Goal: Task Accomplishment & Management: Manage account settings

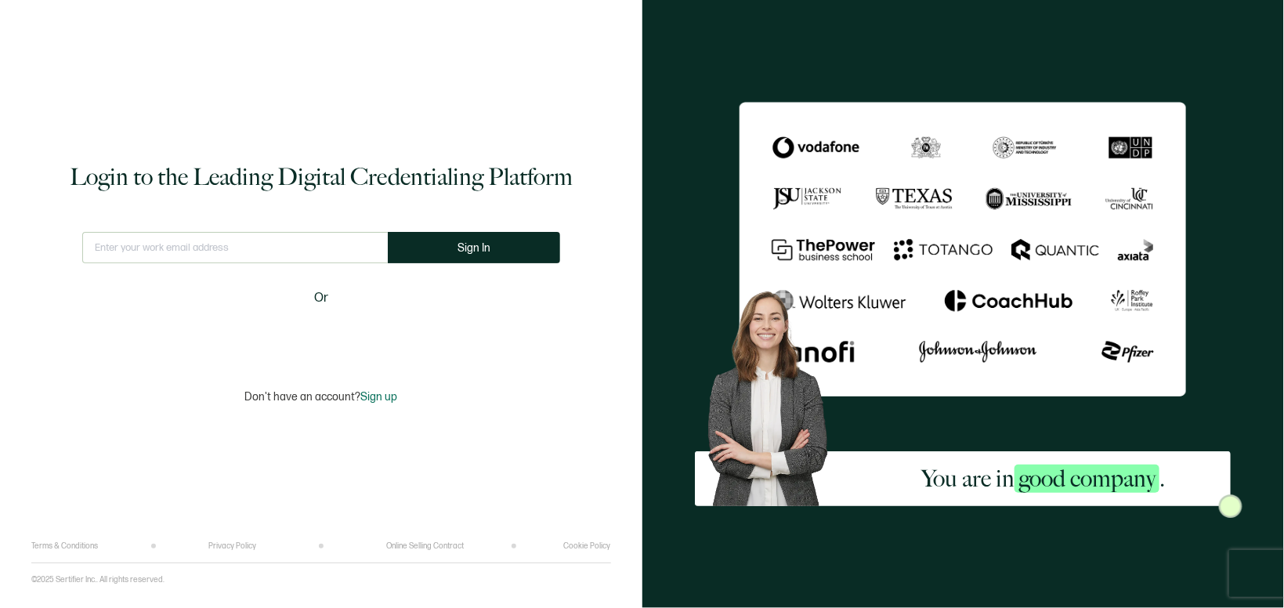
click at [295, 248] on input "text" at bounding box center [235, 247] width 306 height 31
click at [294, 250] on input "text" at bounding box center [235, 247] width 306 height 31
click at [293, 251] on input "text" at bounding box center [235, 247] width 306 height 31
type input "f"
type input "[EMAIL_ADDRESS][DOMAIN_NAME]"
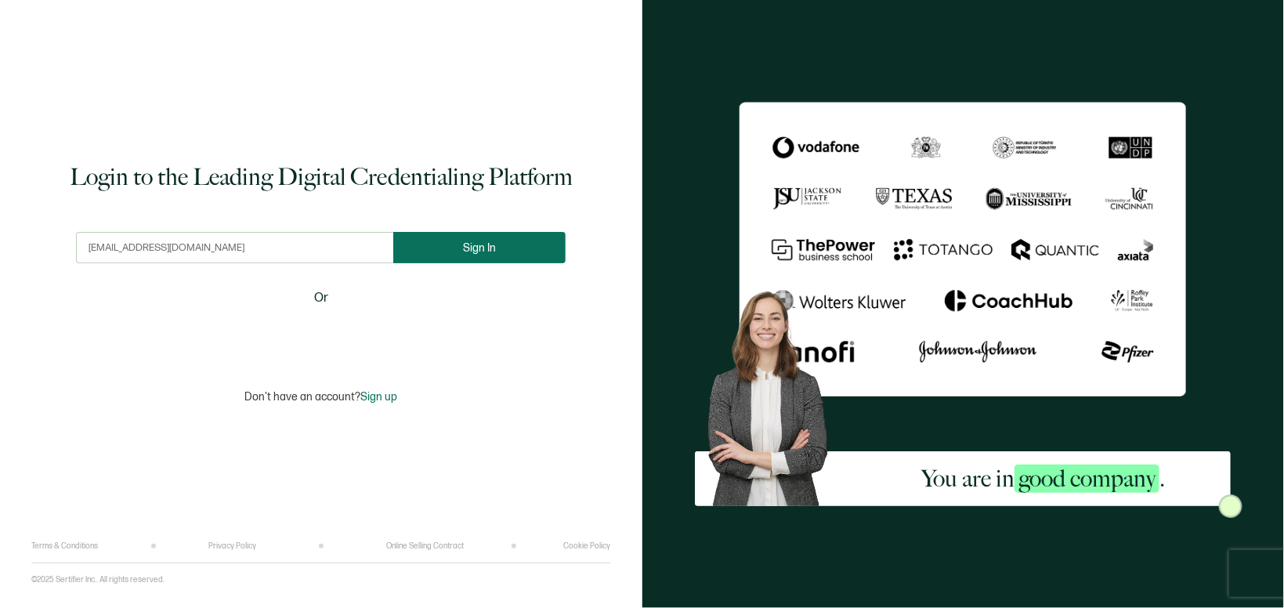
click at [479, 243] on span "Sign In" at bounding box center [479, 248] width 33 height 12
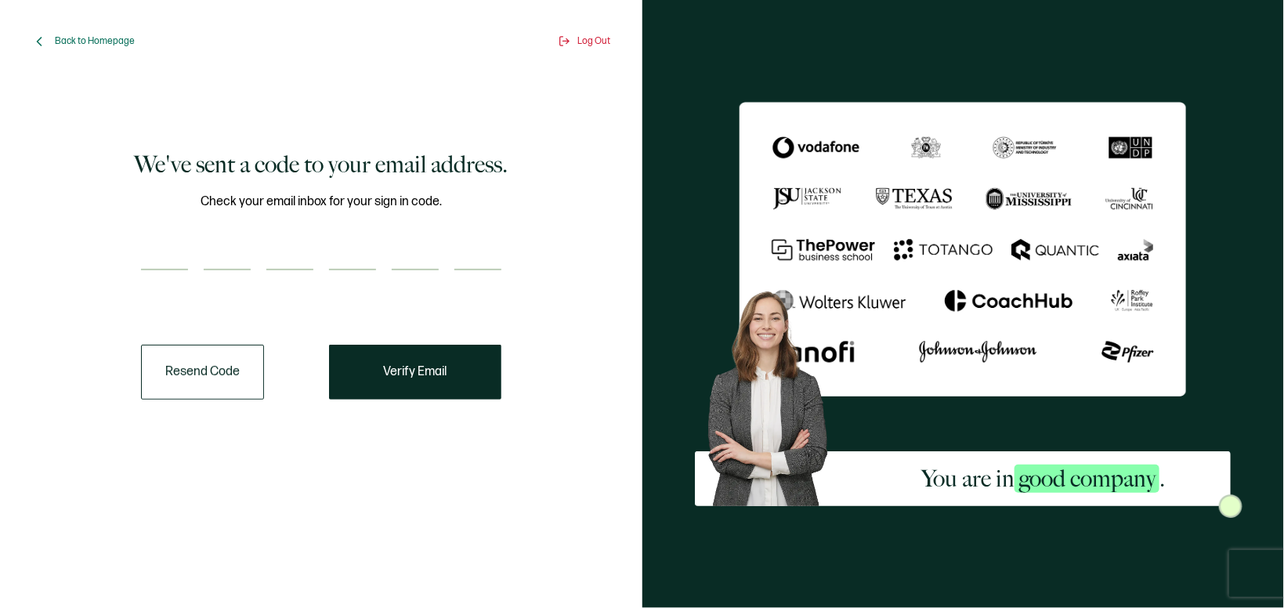
click at [168, 245] on input "number" at bounding box center [164, 254] width 47 height 31
paste input "7"
type input "7"
type input "0"
type input "9"
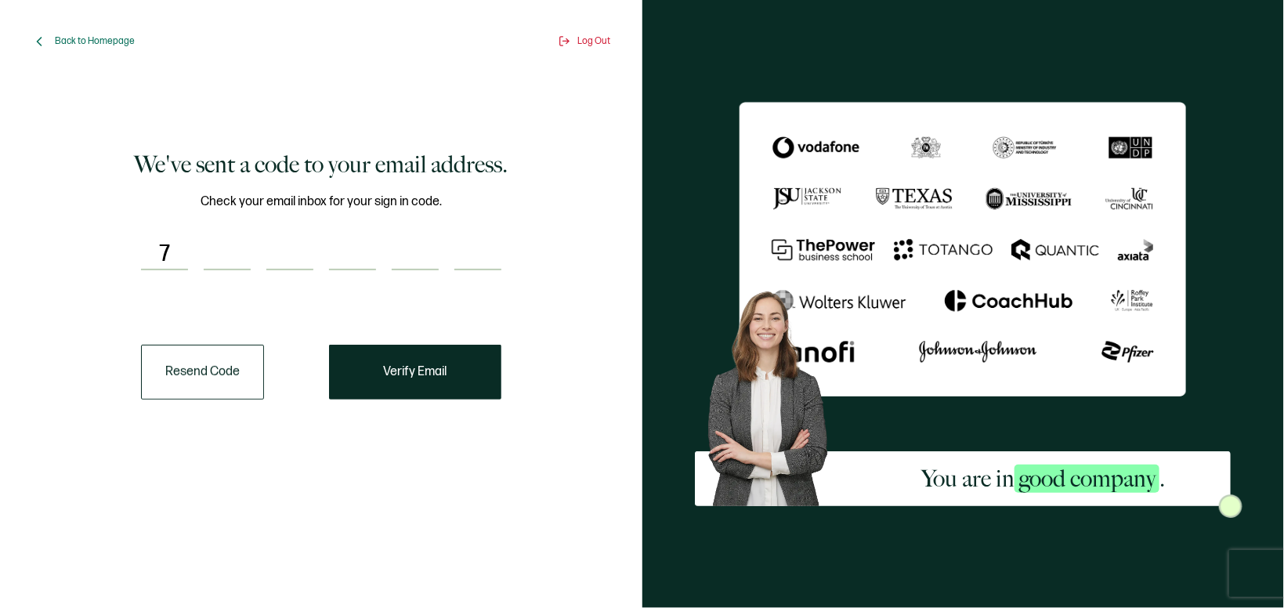
type input "8"
type input "3"
type input "2"
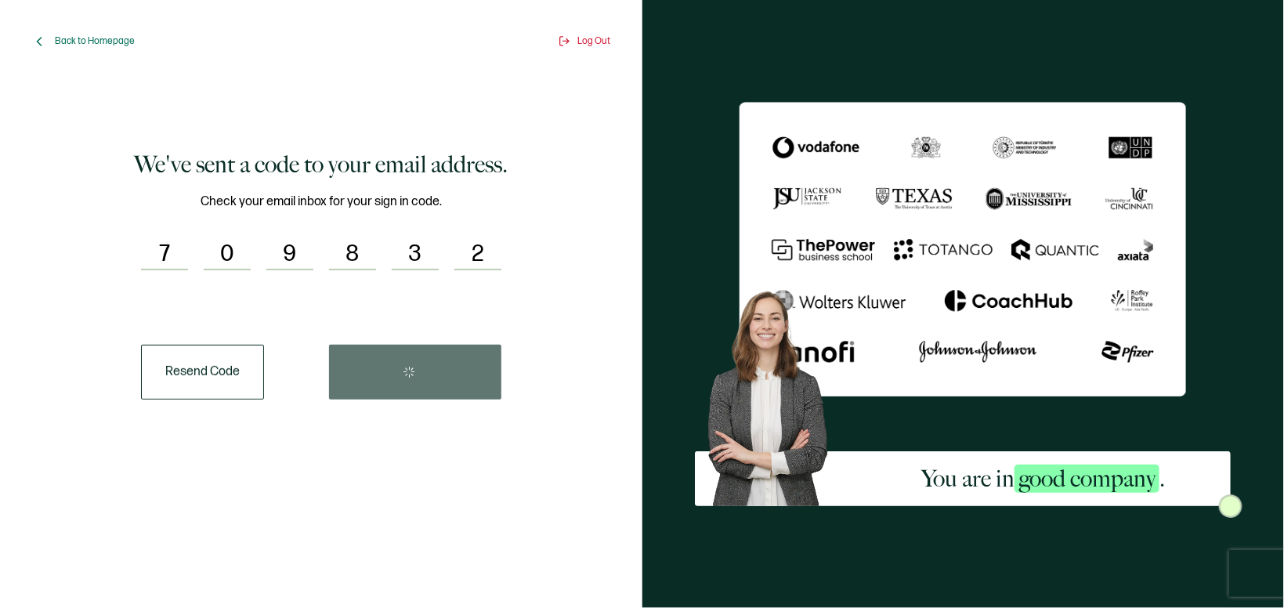
click at [430, 364] on div "Resend Code" at bounding box center [321, 372] width 360 height 55
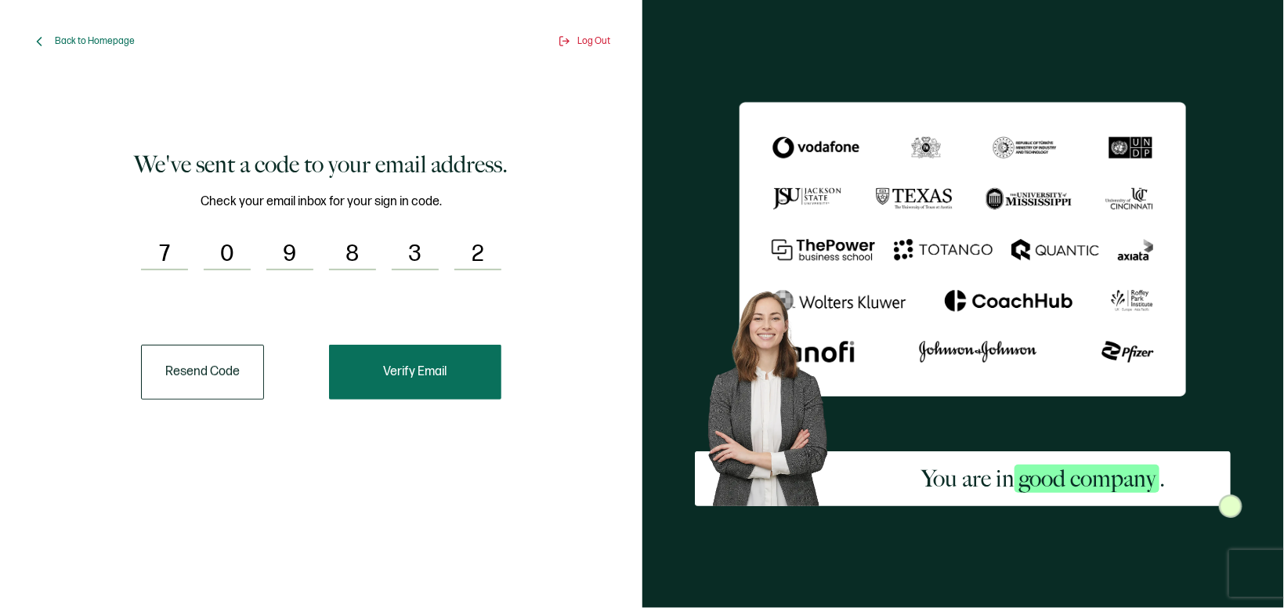
click at [404, 386] on button "Verify Email" at bounding box center [415, 372] width 172 height 55
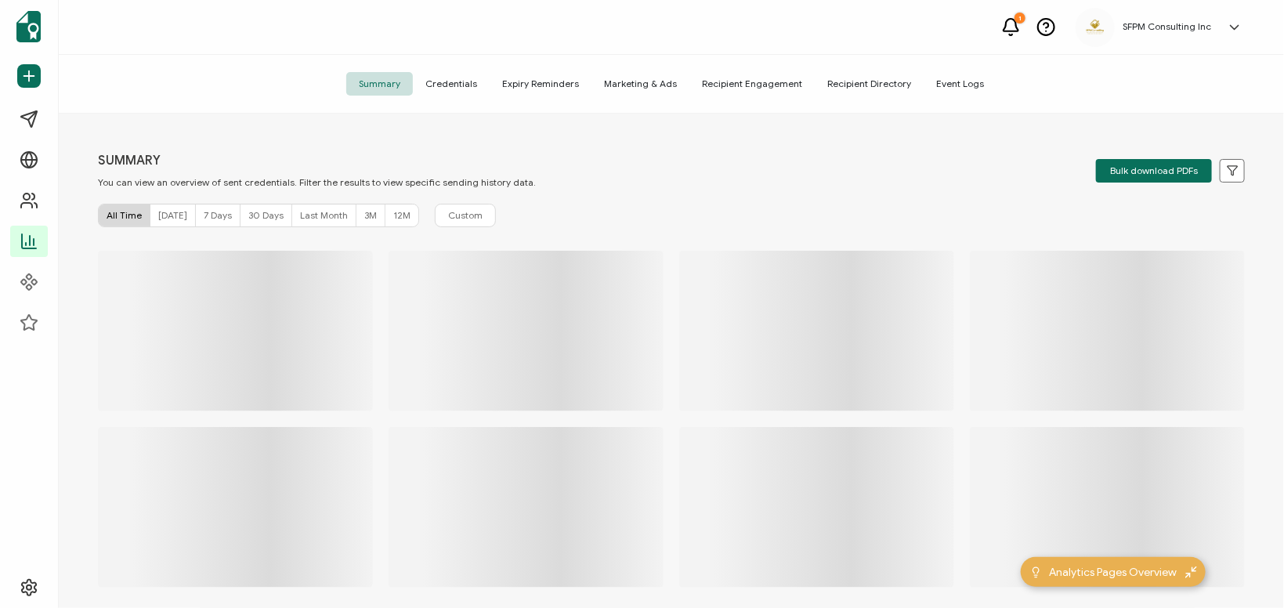
click at [477, 90] on span "Credentials" at bounding box center [451, 84] width 77 height 24
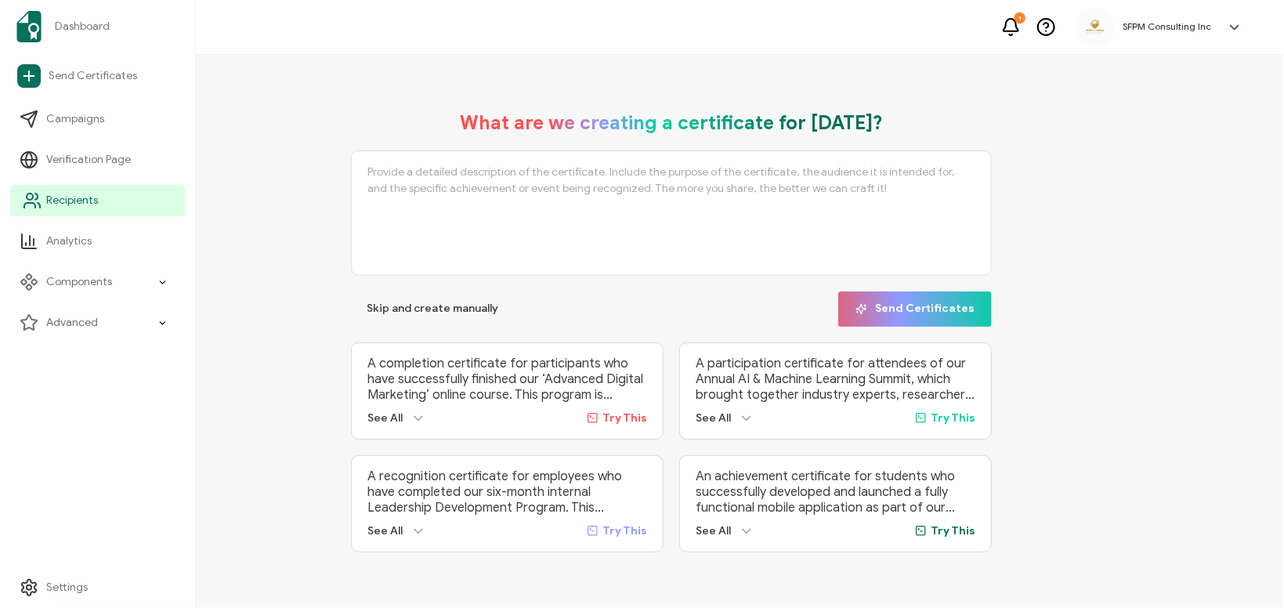
click at [63, 193] on span "Recipients" at bounding box center [72, 201] width 52 height 16
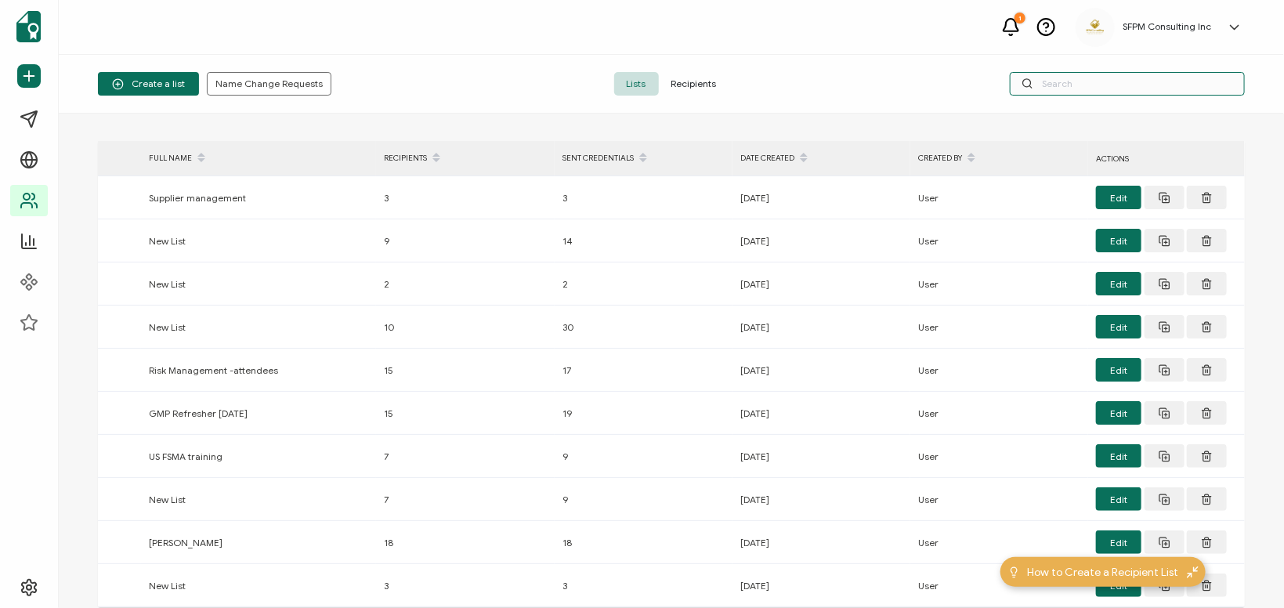
click at [1082, 89] on input "text" at bounding box center [1127, 84] width 235 height 24
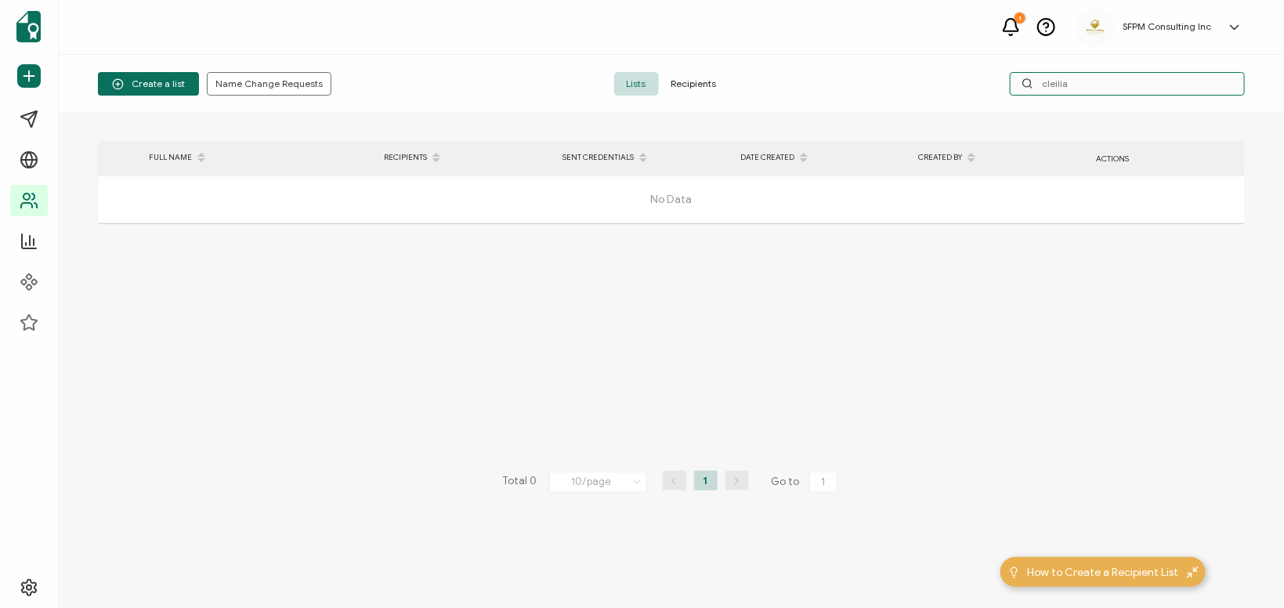
click at [1060, 84] on input "cleilia" at bounding box center [1127, 84] width 235 height 24
click at [1124, 85] on input "[PERSON_NAME]" at bounding box center [1127, 84] width 235 height 24
type input "cle"
click at [722, 88] on span "Recipients" at bounding box center [694, 84] width 71 height 24
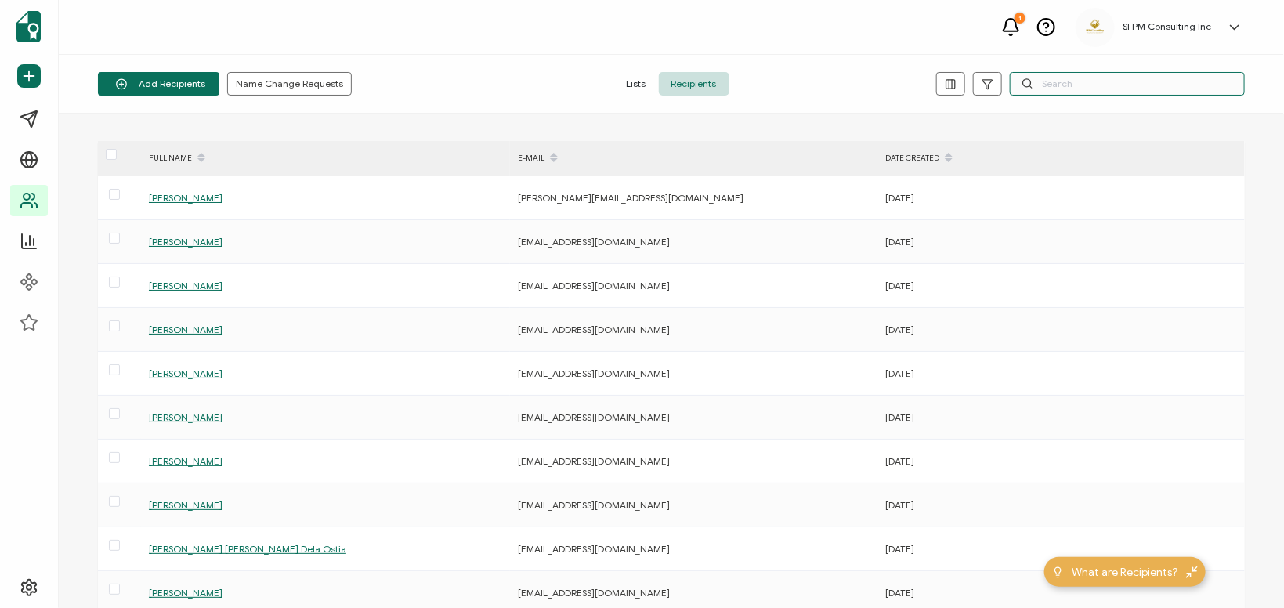
click at [1071, 88] on input "text" at bounding box center [1127, 84] width 235 height 24
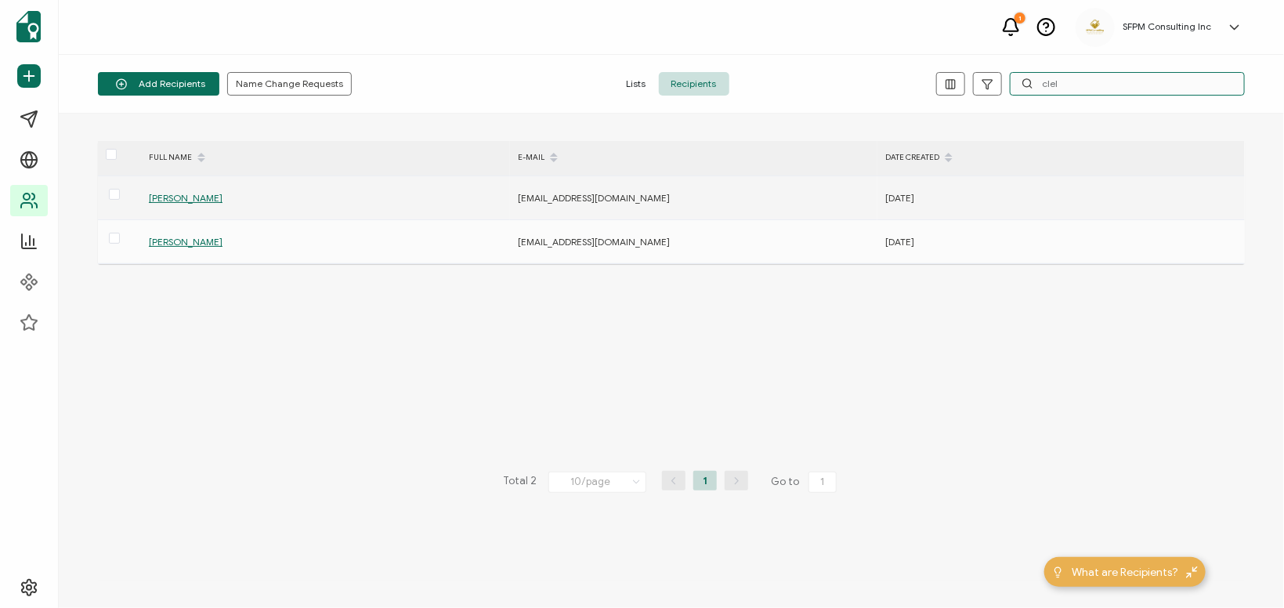
type input "clel"
click at [193, 196] on span "[PERSON_NAME]" at bounding box center [186, 198] width 74 height 12
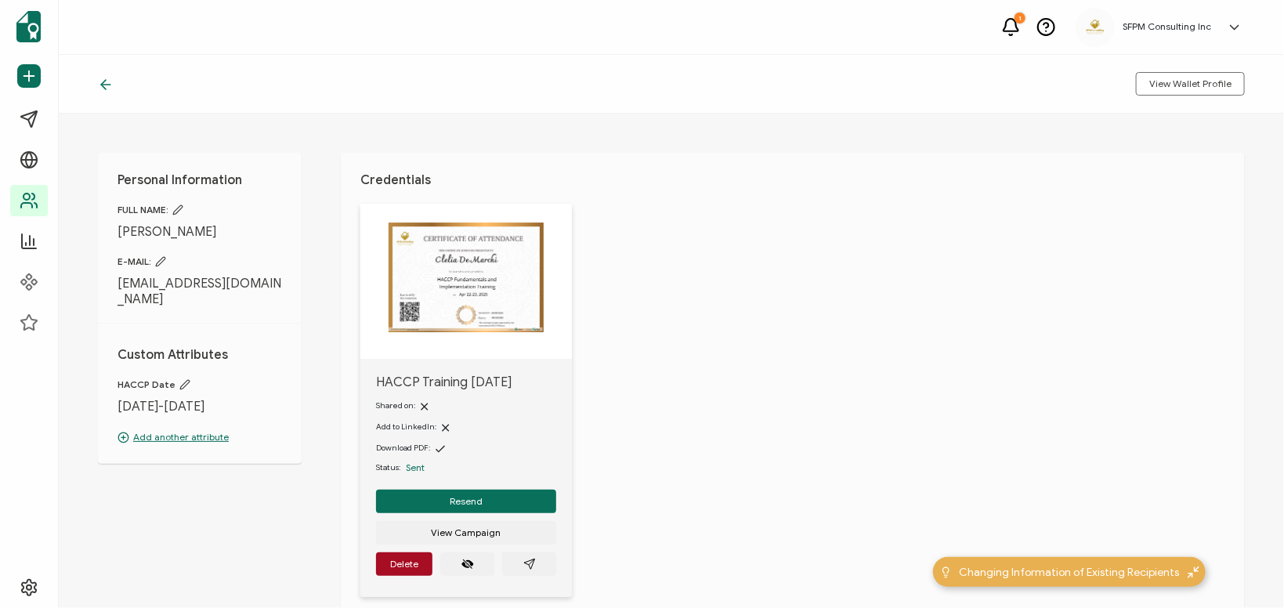
click at [485, 299] on img at bounding box center [466, 278] width 155 height 110
click at [110, 85] on icon at bounding box center [105, 85] width 9 height 0
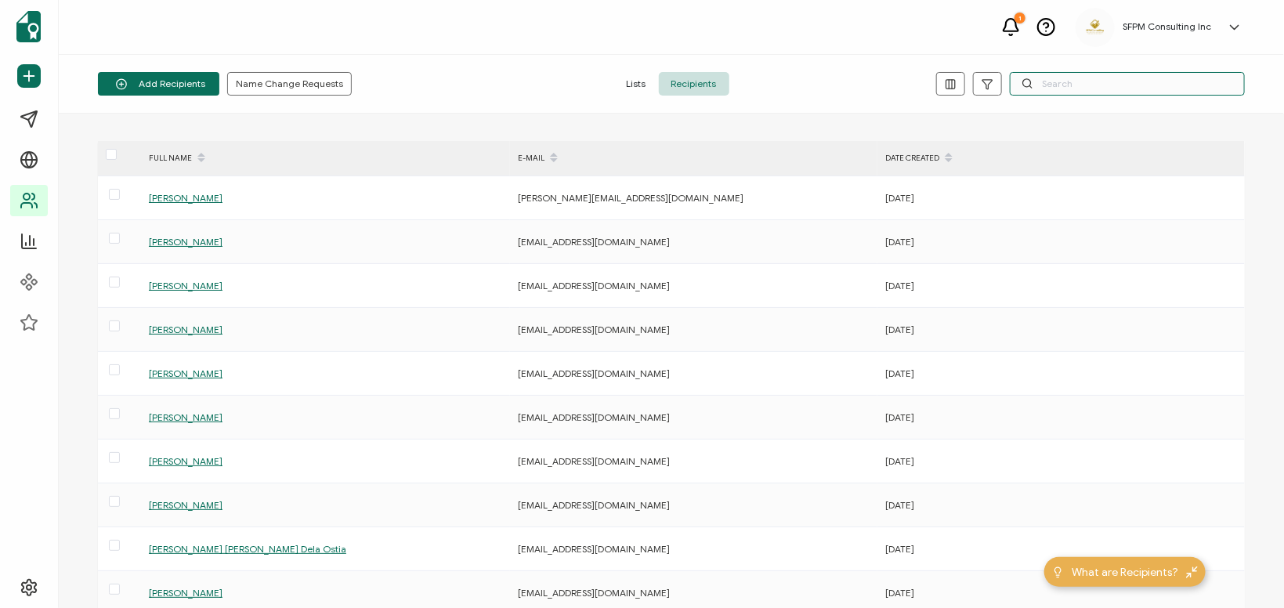
click at [1100, 88] on input "text" at bounding box center [1127, 84] width 235 height 24
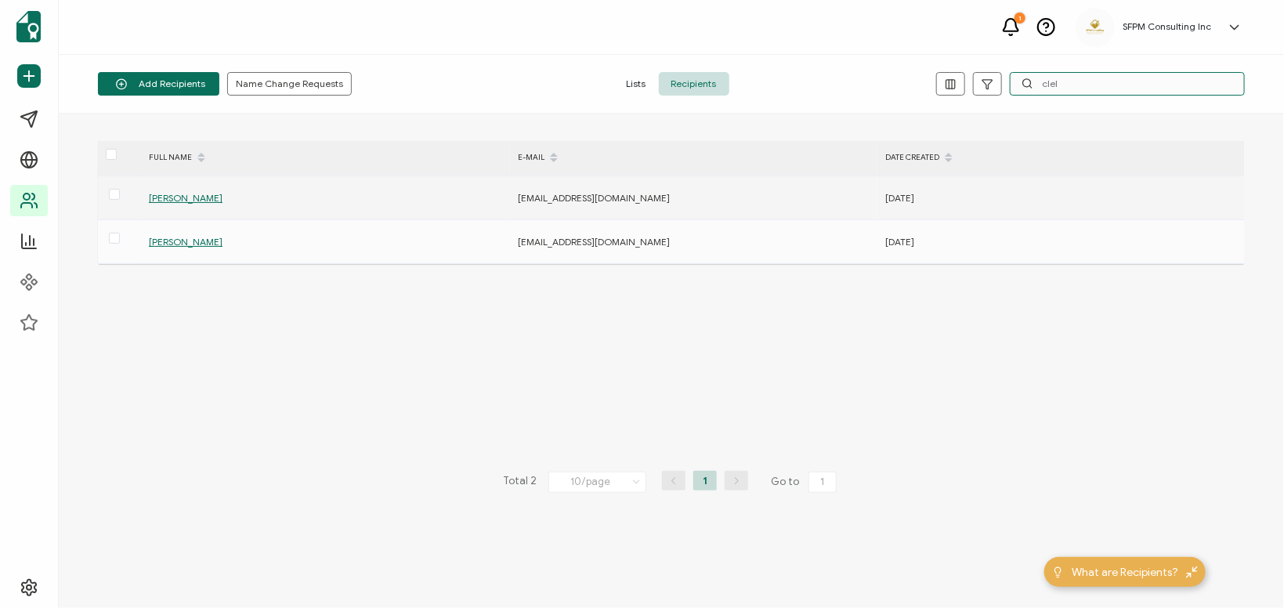
type input "clel"
click at [183, 199] on span "[PERSON_NAME]" at bounding box center [186, 198] width 74 height 12
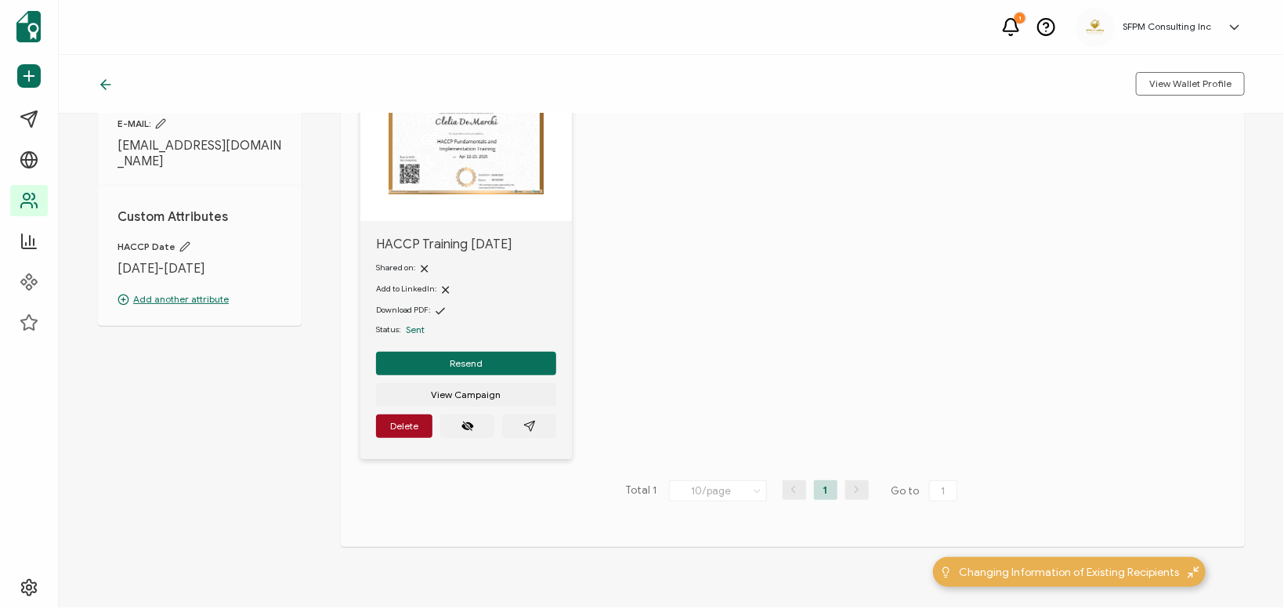
scroll to position [174, 0]
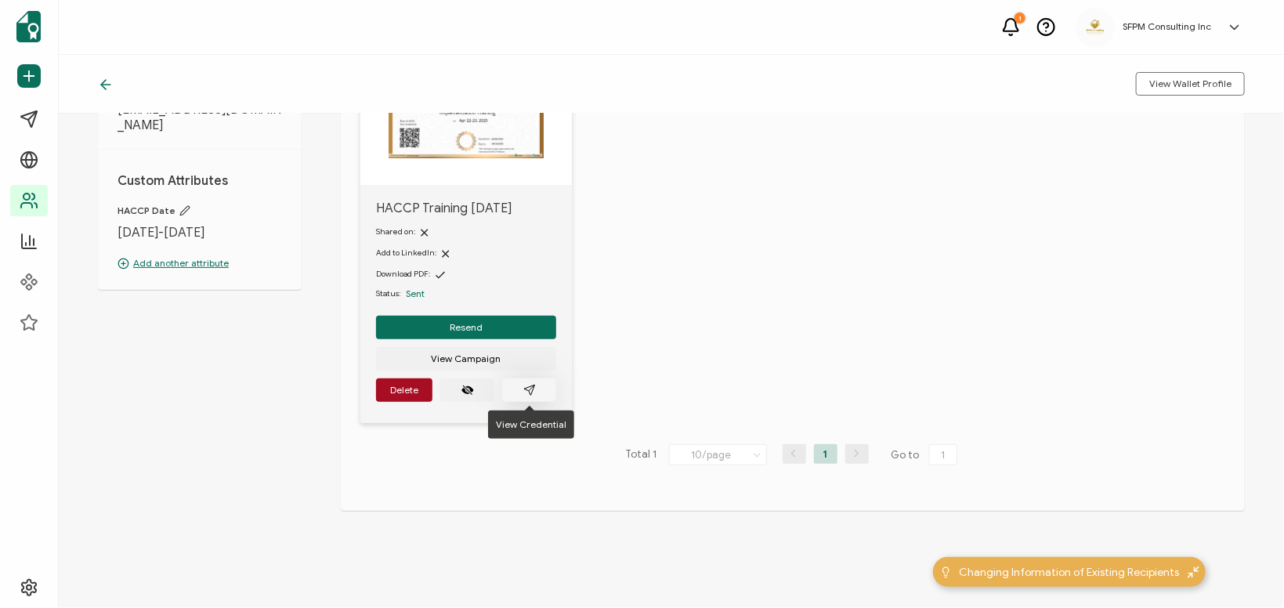
click at [515, 392] on button "button" at bounding box center [529, 391] width 54 height 24
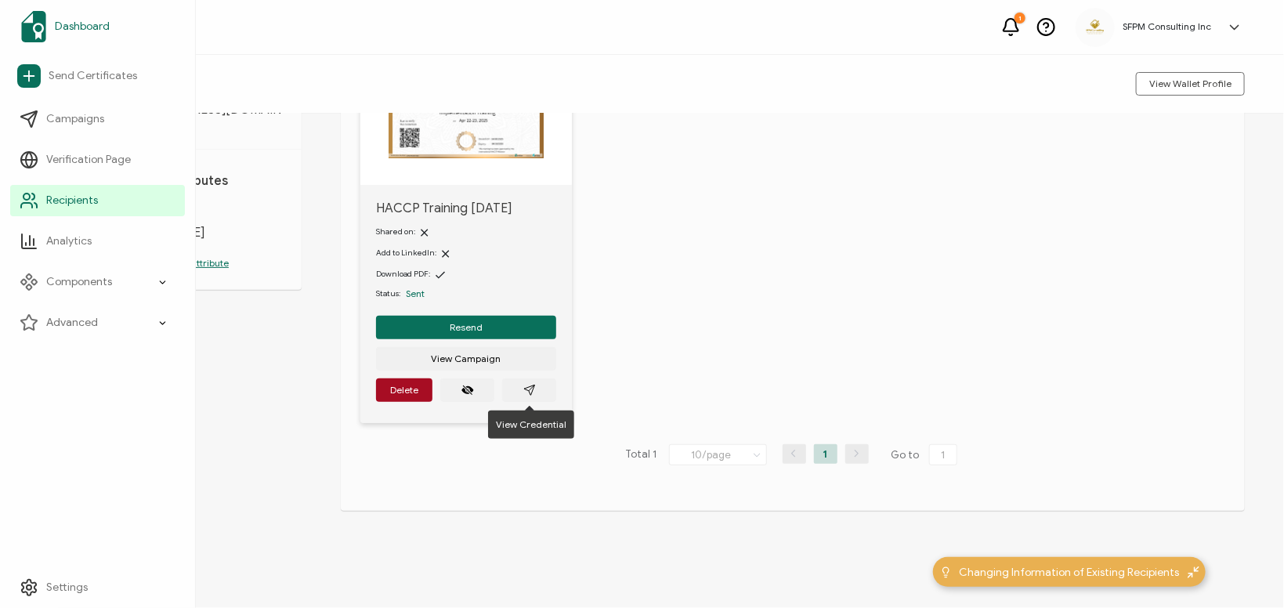
click at [22, 28] on img at bounding box center [33, 26] width 25 height 31
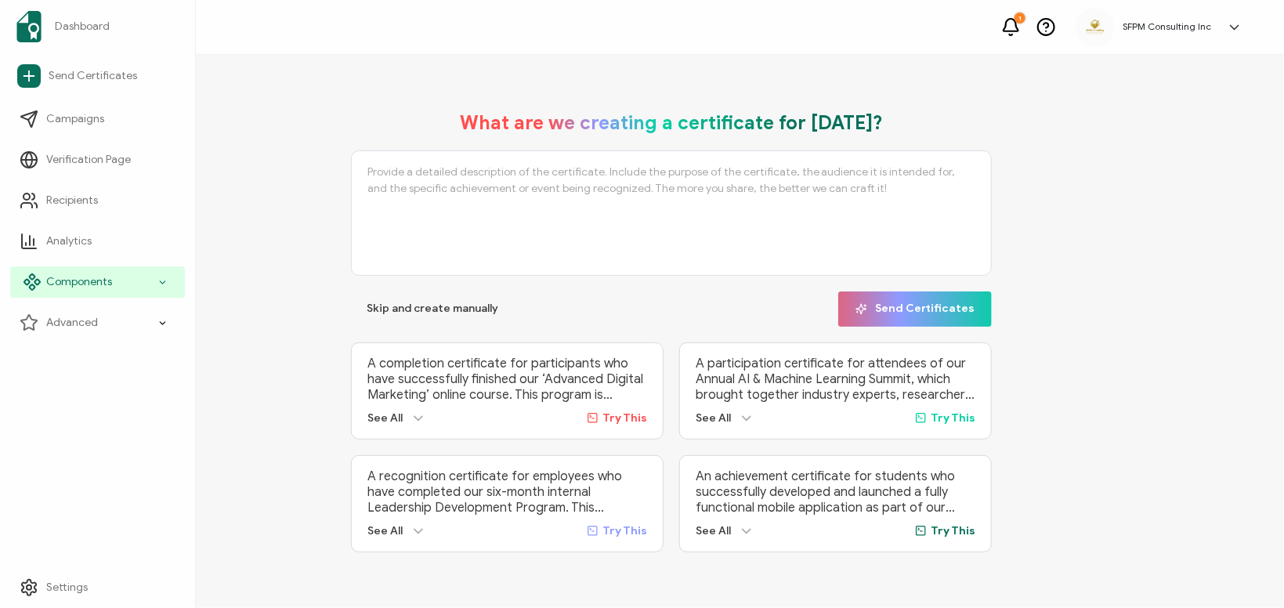
click at [48, 284] on span "Components" at bounding box center [79, 282] width 66 height 16
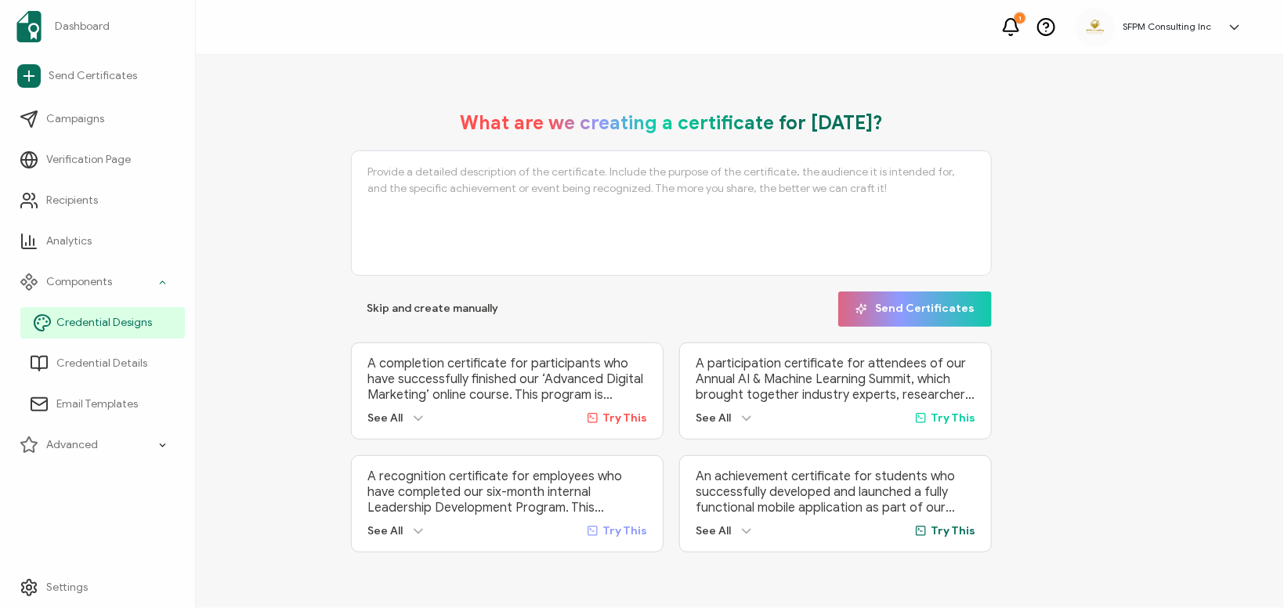
click at [57, 329] on span "Credential Designs" at bounding box center [104, 323] width 96 height 16
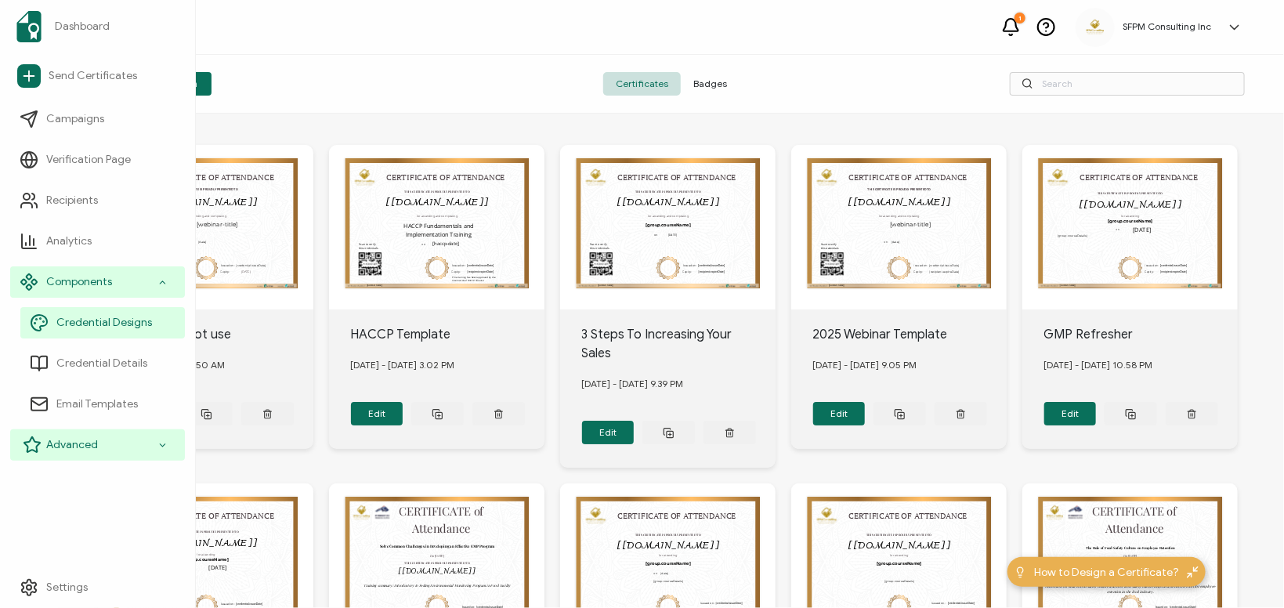
click at [68, 452] on span "Advanced" at bounding box center [72, 445] width 52 height 16
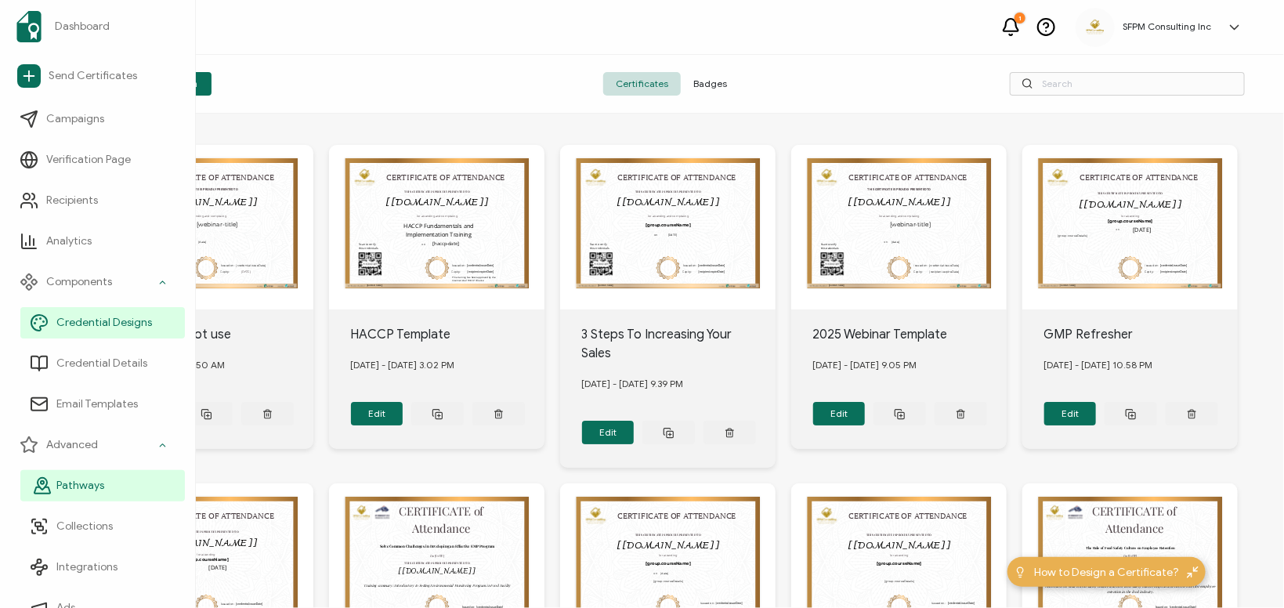
click at [70, 487] on span "Pathways" at bounding box center [80, 486] width 48 height 16
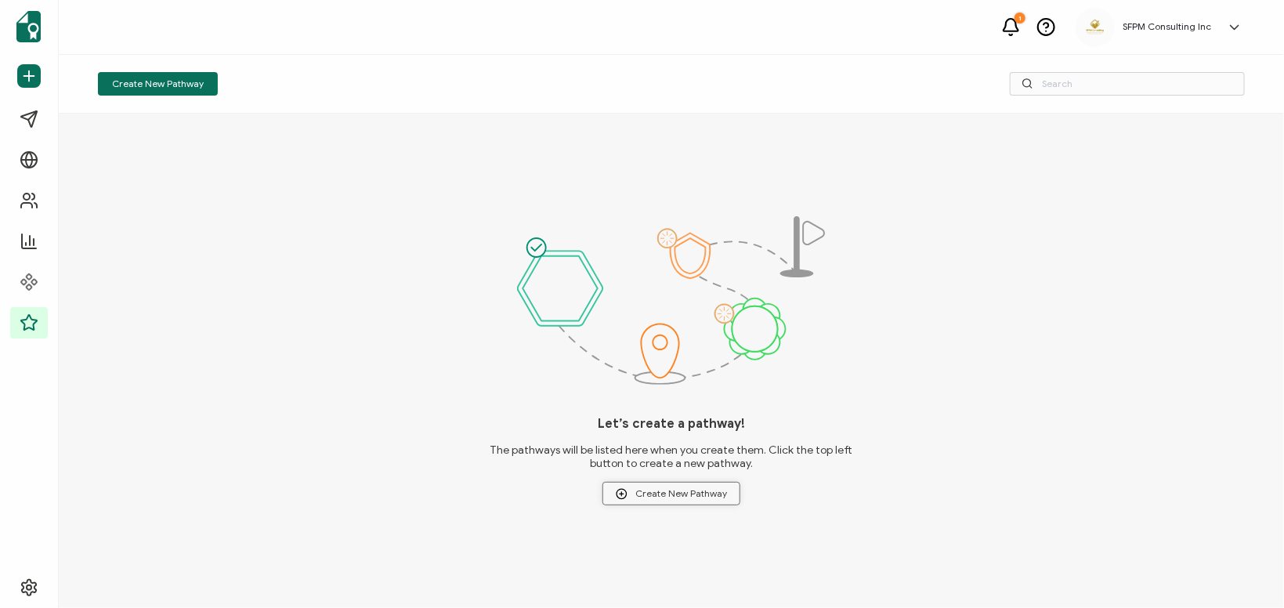
click at [652, 498] on span "Create New Pathway" at bounding box center [671, 494] width 111 height 12
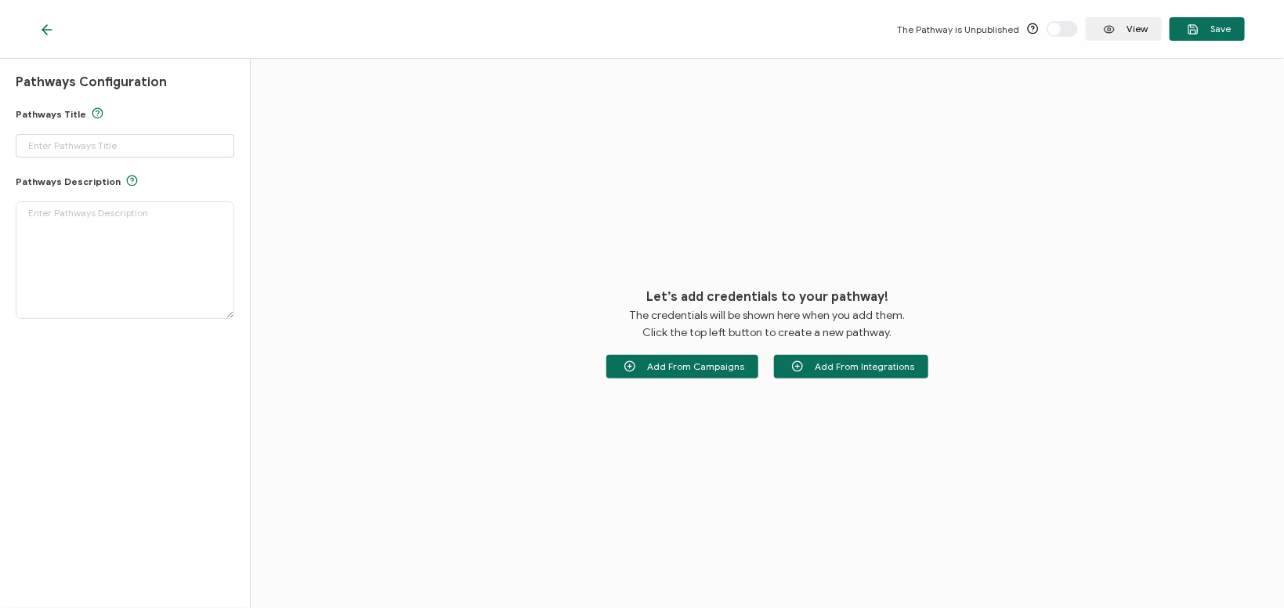
type input "Pathway 1"
click at [480, 346] on div "Let’s add credentials to your pathway! The credentials will be shown here when …" at bounding box center [768, 333] width 1034 height 549
click at [1127, 24] on div "View" at bounding box center [1124, 29] width 76 height 24
click at [815, 371] on span "Add From Integrations" at bounding box center [851, 366] width 126 height 12
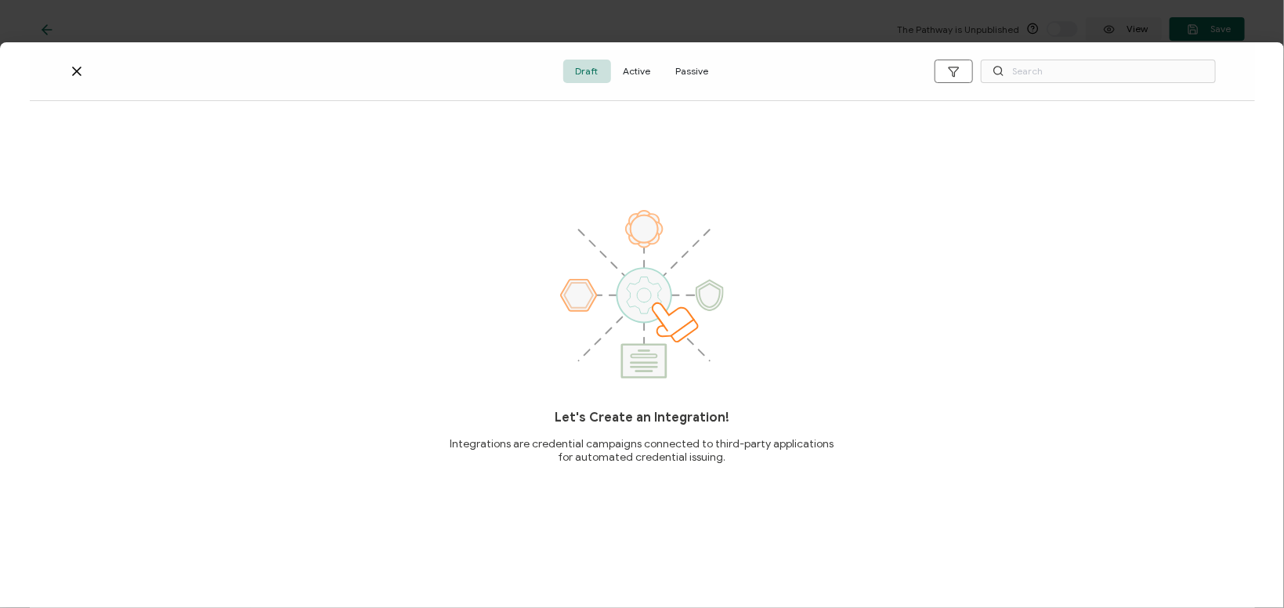
click at [68, 74] on div "Draft Active Passive" at bounding box center [643, 71] width 1226 height 59
click at [75, 74] on icon at bounding box center [77, 71] width 16 height 16
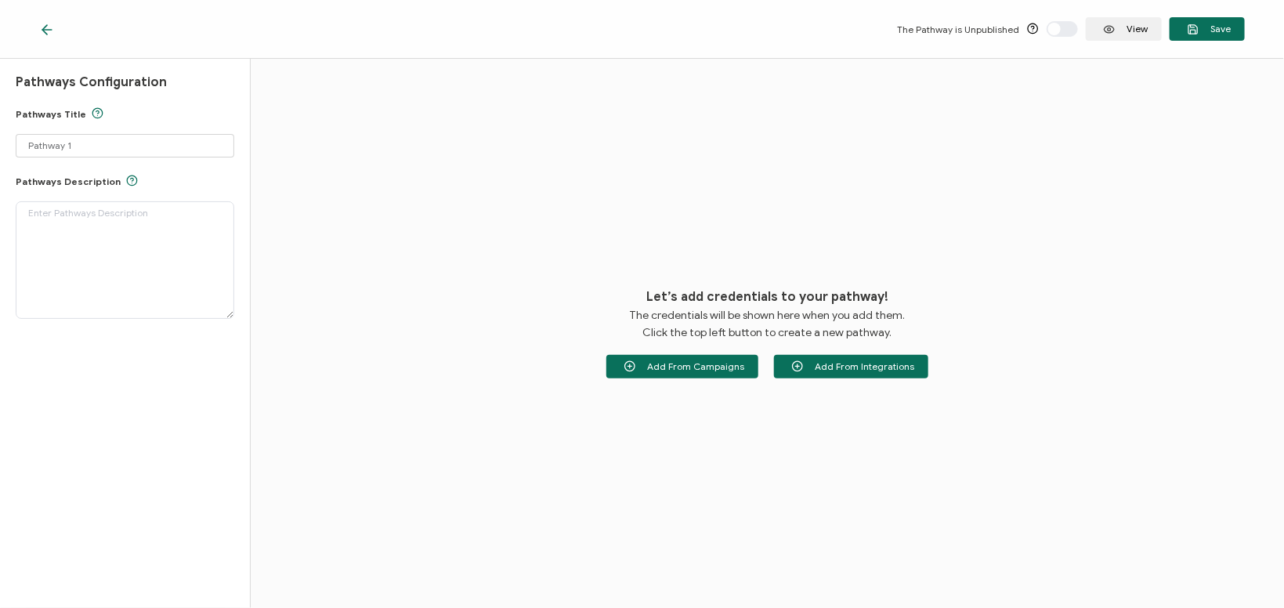
click at [44, 30] on icon at bounding box center [46, 30] width 9 height 0
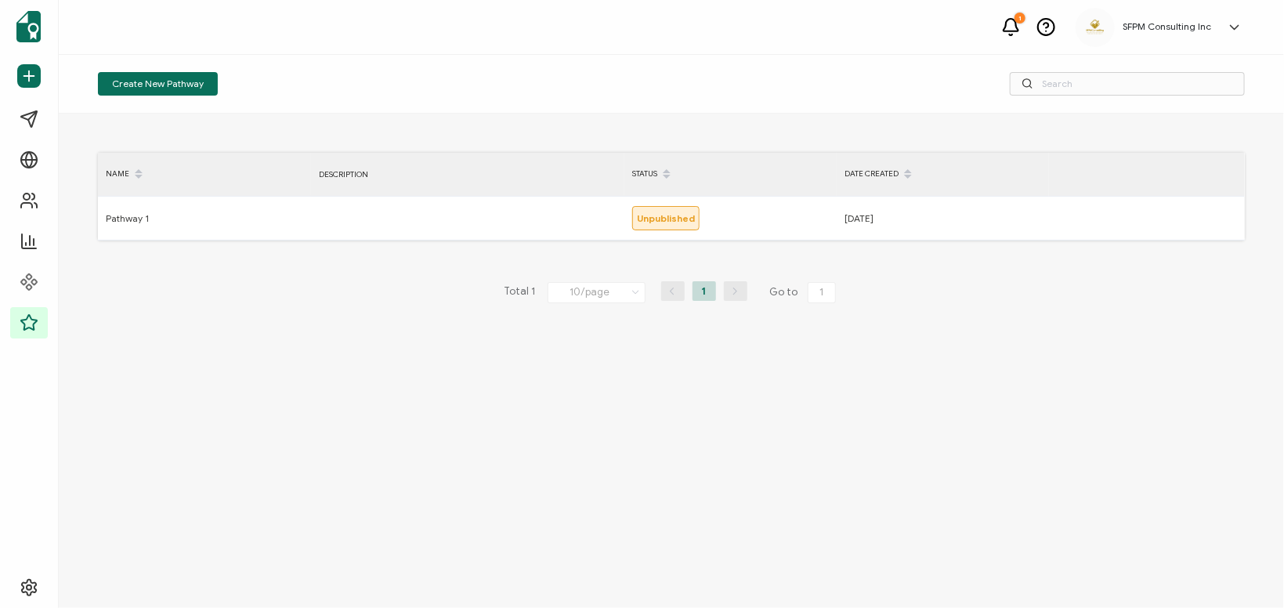
click at [41, 31] on img at bounding box center [28, 26] width 24 height 31
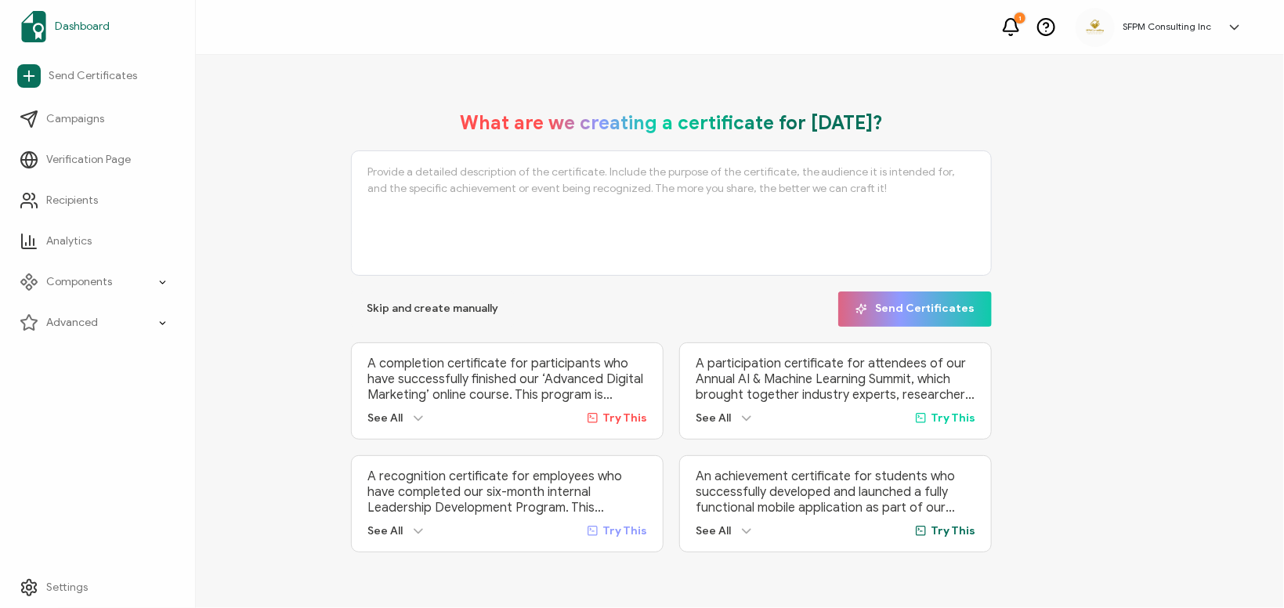
click at [70, 35] on link "Dashboard" at bounding box center [97, 27] width 175 height 44
click at [1012, 21] on icon at bounding box center [1012, 27] width 20 height 20
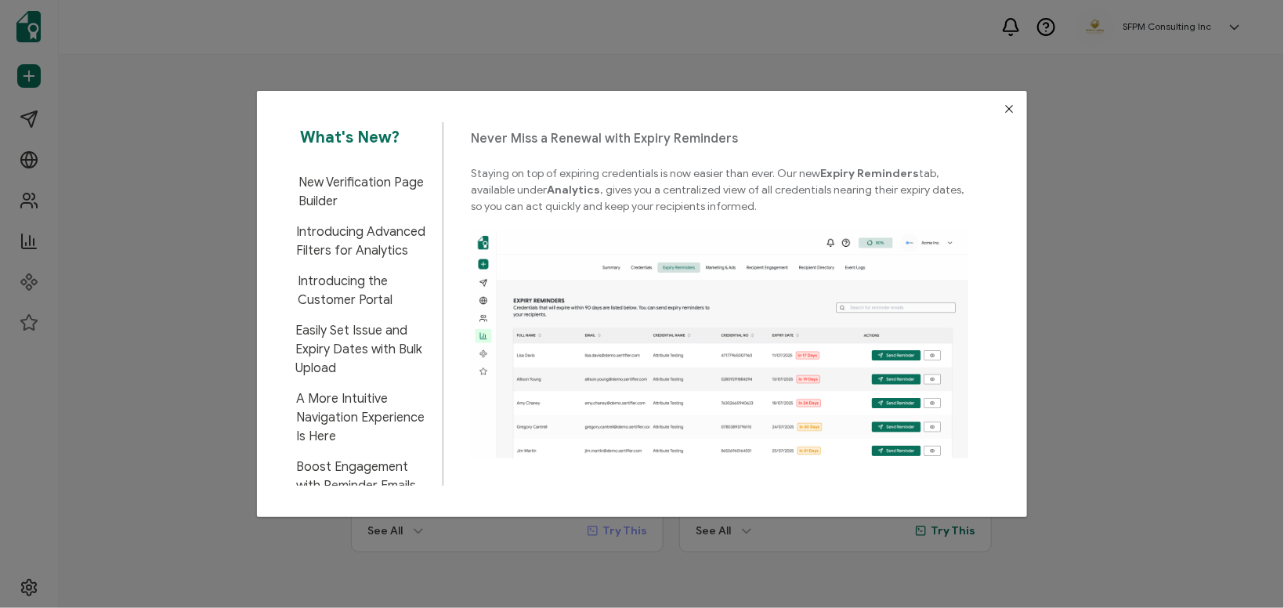
click at [400, 174] on span "New Verification Page Builder" at bounding box center [365, 192] width 133 height 38
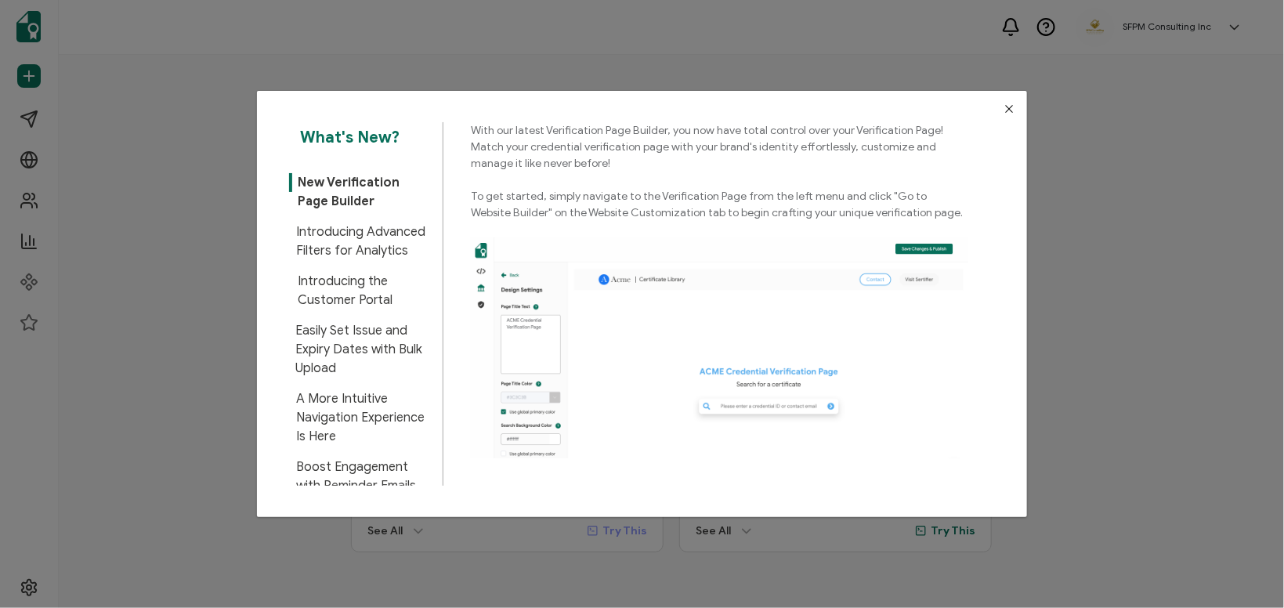
click at [374, 248] on span "Introducing Advanced Filters for Analytics" at bounding box center [363, 242] width 135 height 38
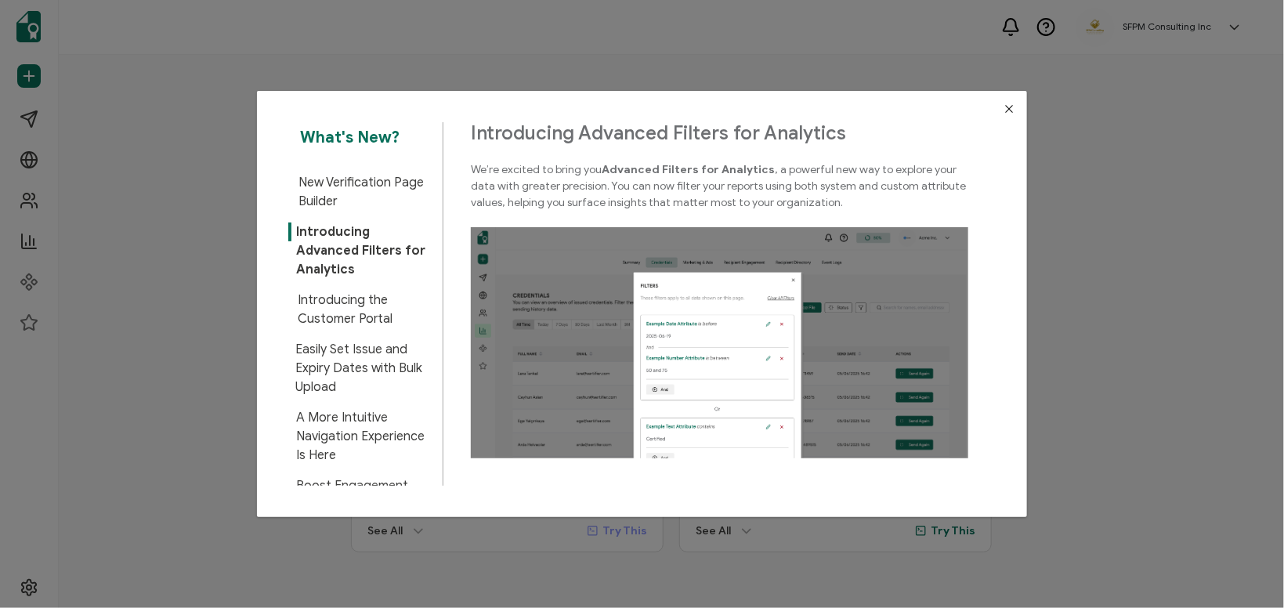
click at [370, 291] on span "Introducing the Customer Portal" at bounding box center [364, 310] width 133 height 38
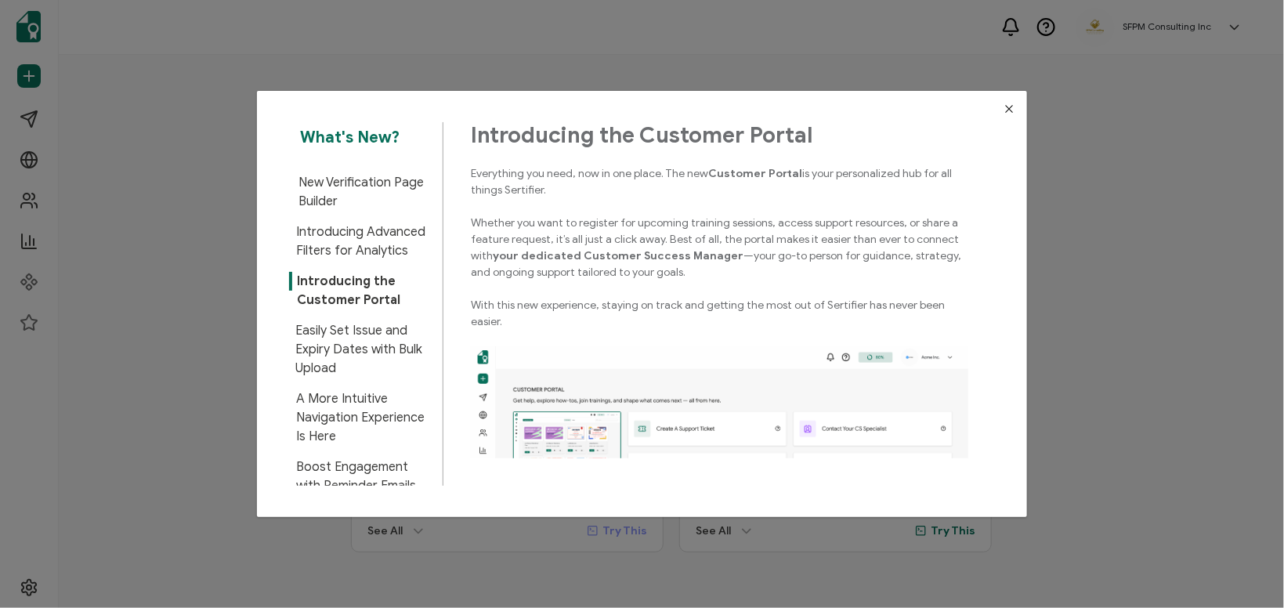
click at [1006, 103] on button "Close" at bounding box center [1009, 109] width 36 height 36
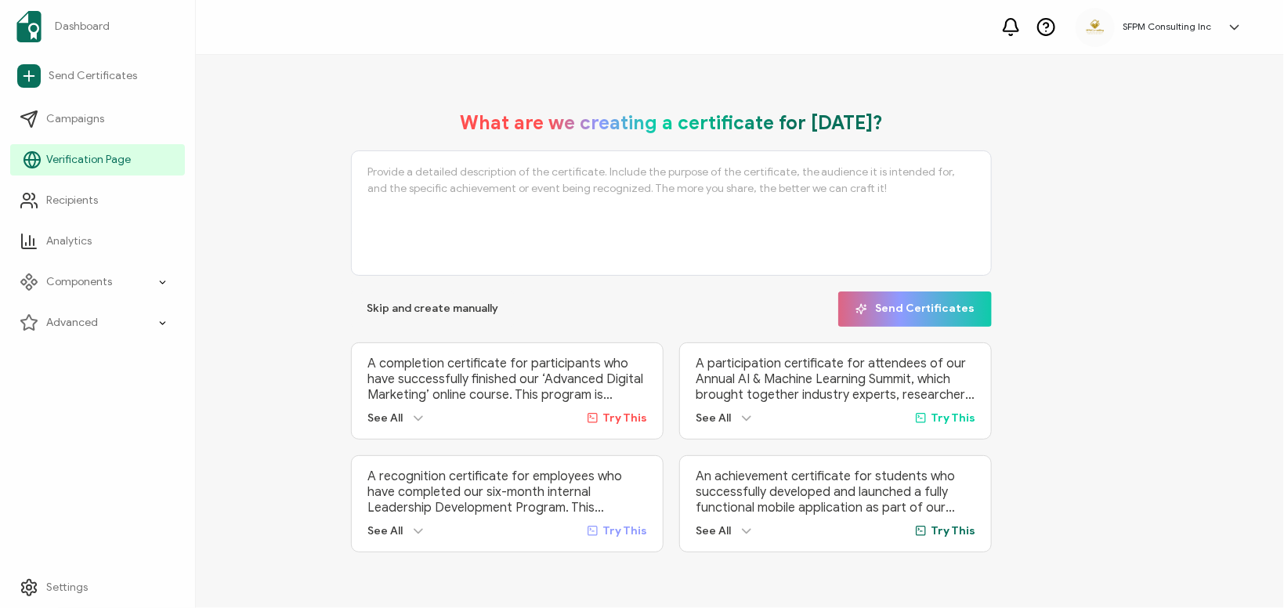
click at [12, 158] on link "Verification Page" at bounding box center [97, 159] width 175 height 31
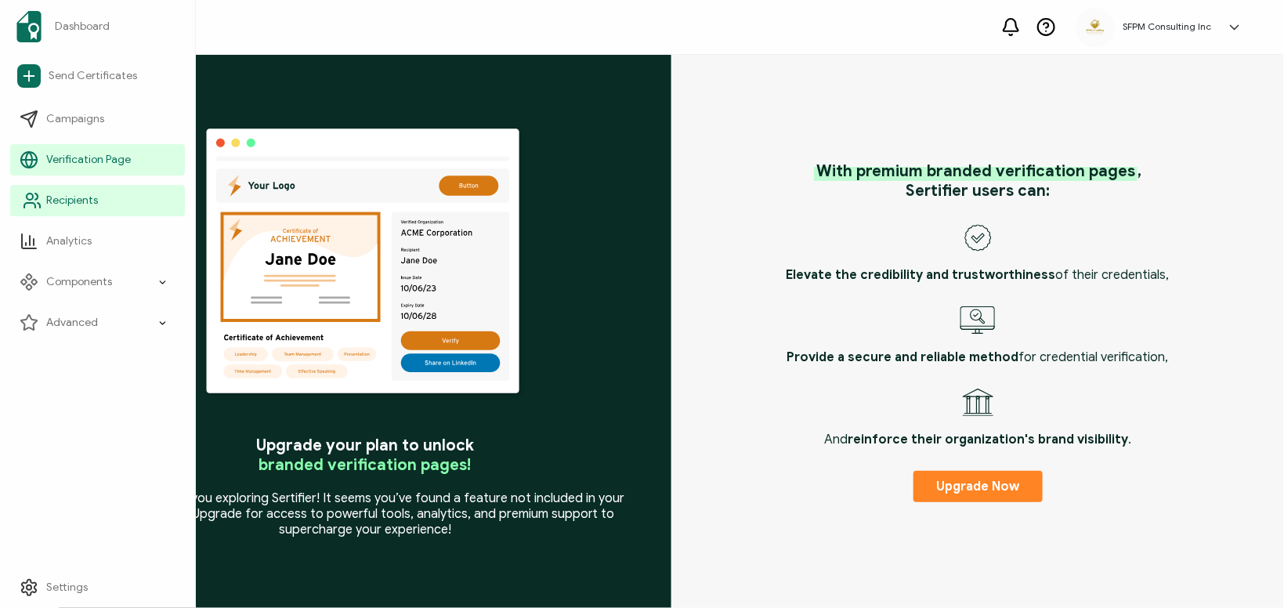
click at [58, 199] on span "Recipients" at bounding box center [72, 201] width 52 height 16
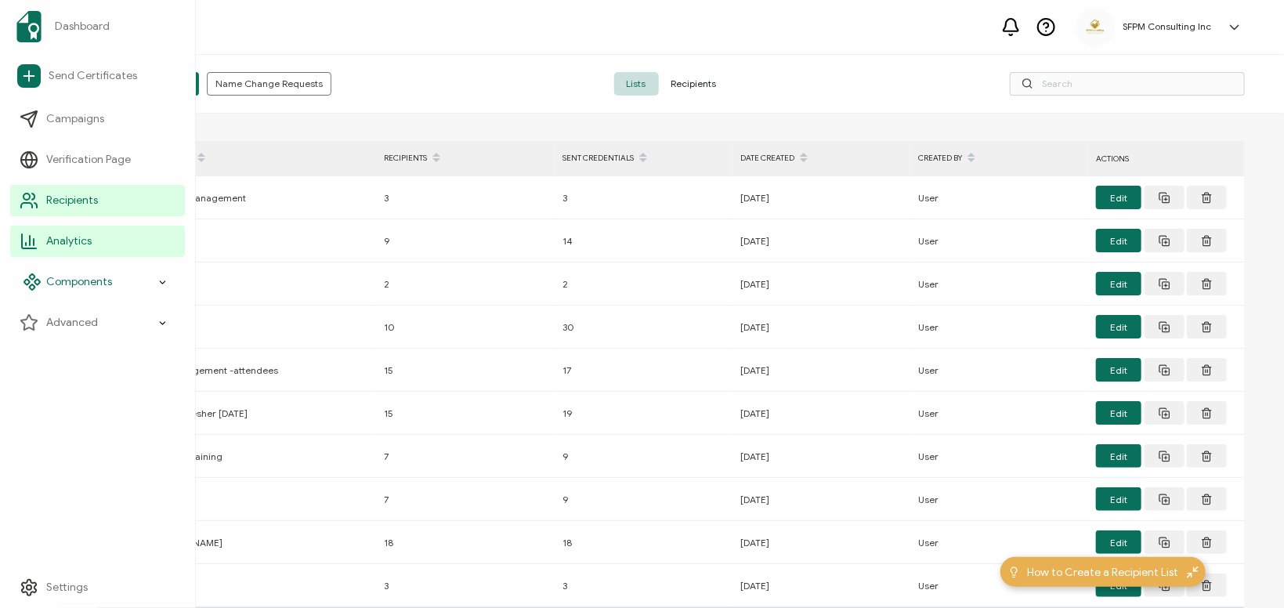
click at [17, 264] on li "Components" at bounding box center [97, 282] width 175 height 41
click at [38, 245] on icon at bounding box center [32, 241] width 19 height 19
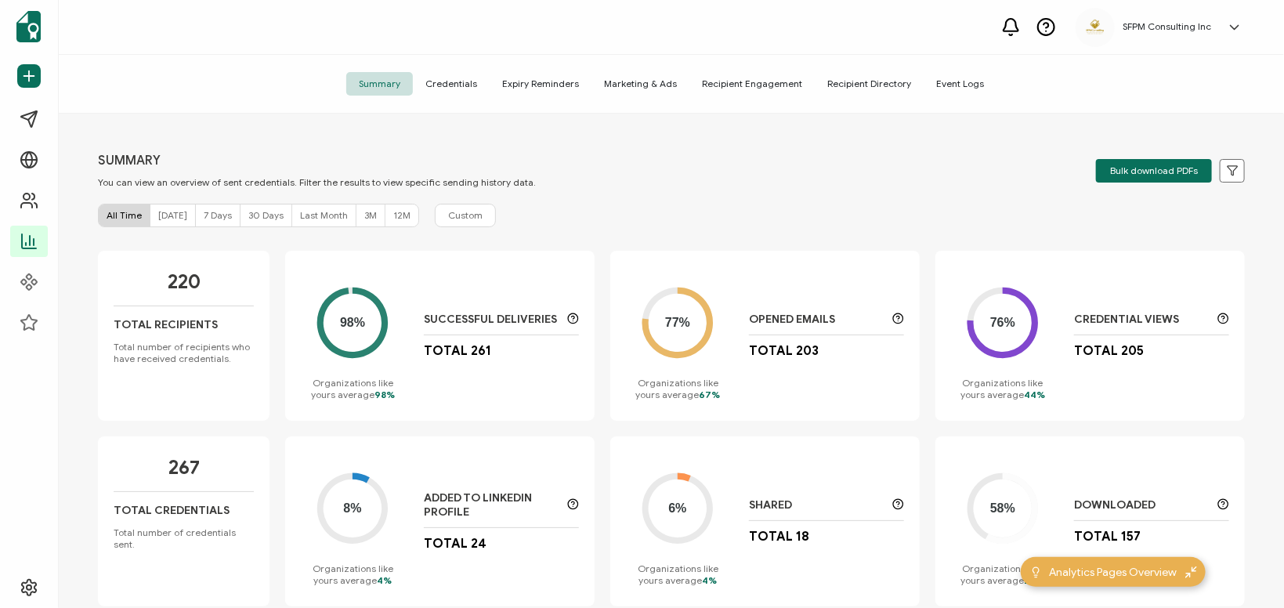
click at [827, 77] on span "Recipient Directory" at bounding box center [869, 84] width 109 height 24
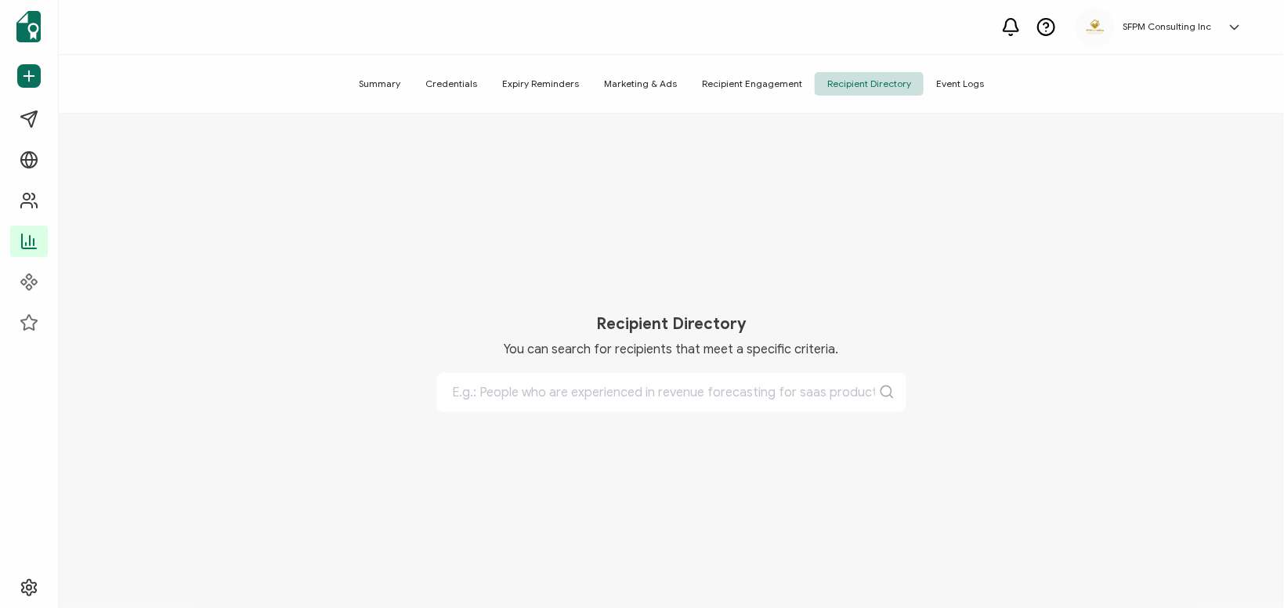
click at [567, 386] on input "text" at bounding box center [671, 392] width 470 height 39
type input "haccp april"
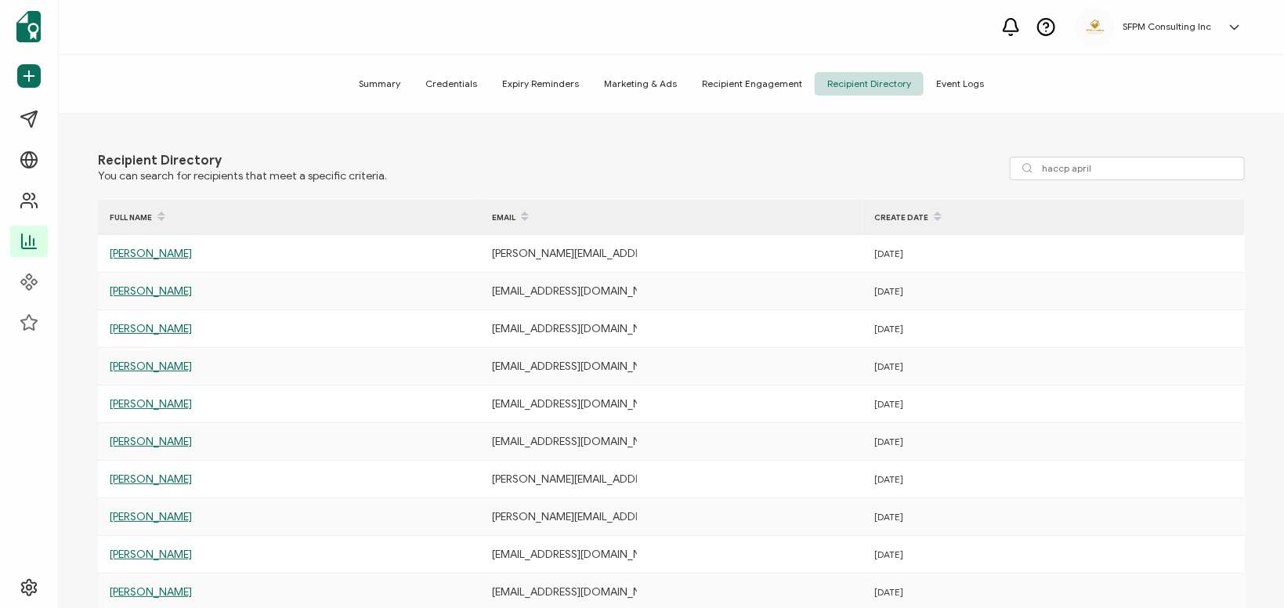
click at [441, 72] on div "Summary Credentials Expiry Reminders Marketing & Ads Recipient Engagement Recip…" at bounding box center [672, 84] width 1226 height 59
click at [399, 75] on span "Summary" at bounding box center [379, 84] width 67 height 24
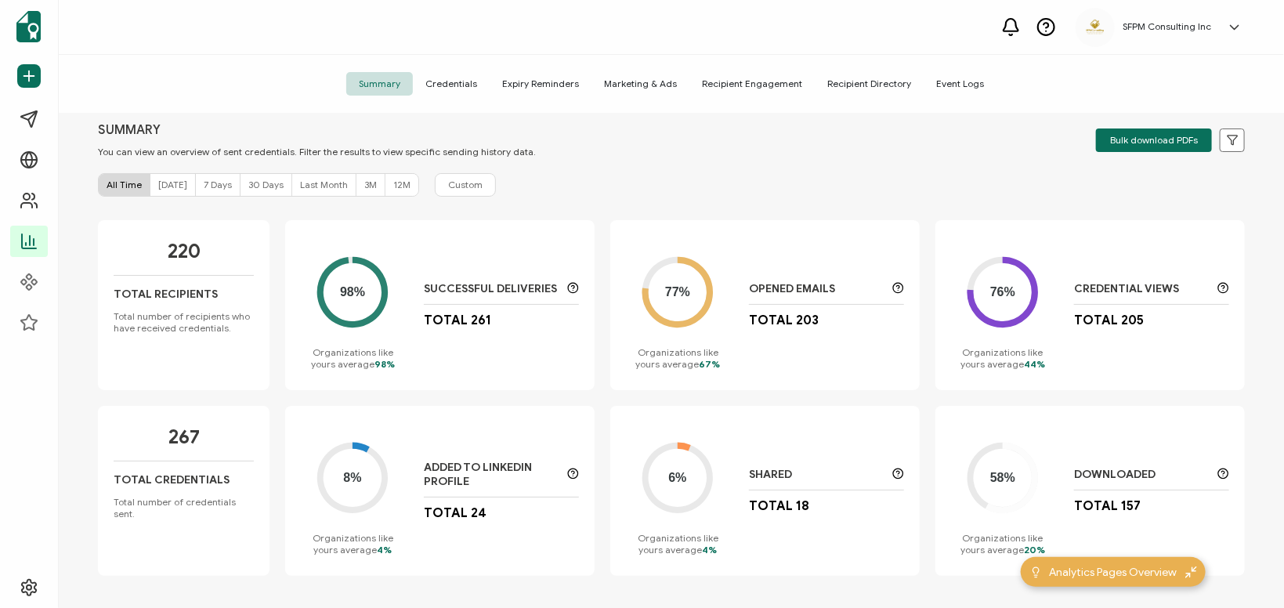
scroll to position [32, 0]
click at [530, 96] on div "Summary Credentials Expiry Reminders Marketing & Ads Recipient Engagement Recip…" at bounding box center [672, 84] width 1226 height 59
click at [532, 89] on span "Expiry Reminders" at bounding box center [541, 84] width 102 height 24
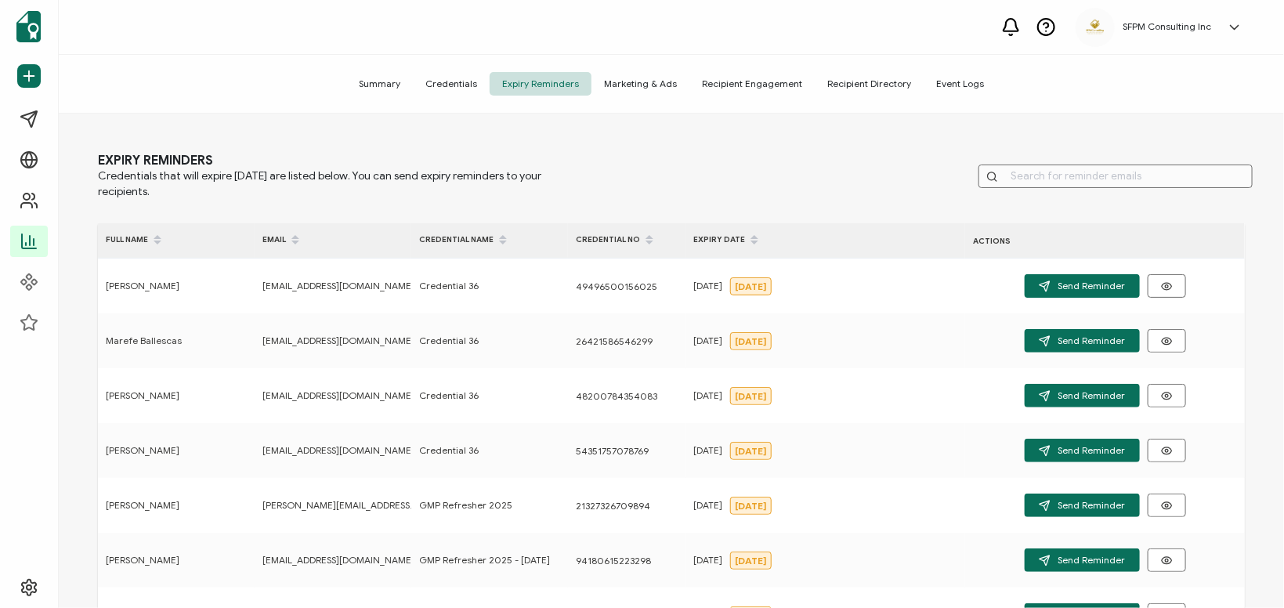
click at [638, 98] on div "Summary Credentials Expiry Reminders Marketing & Ads Recipient Engagement Recip…" at bounding box center [672, 84] width 1226 height 59
drag, startPoint x: 638, startPoint y: 98, endPoint x: 638, endPoint y: 107, distance: 9.4
click at [638, 107] on div "Summary Credentials Expiry Reminders Marketing & Ads Recipient Engagement Recip…" at bounding box center [672, 84] width 1226 height 59
